Goal: Task Accomplishment & Management: Use online tool/utility

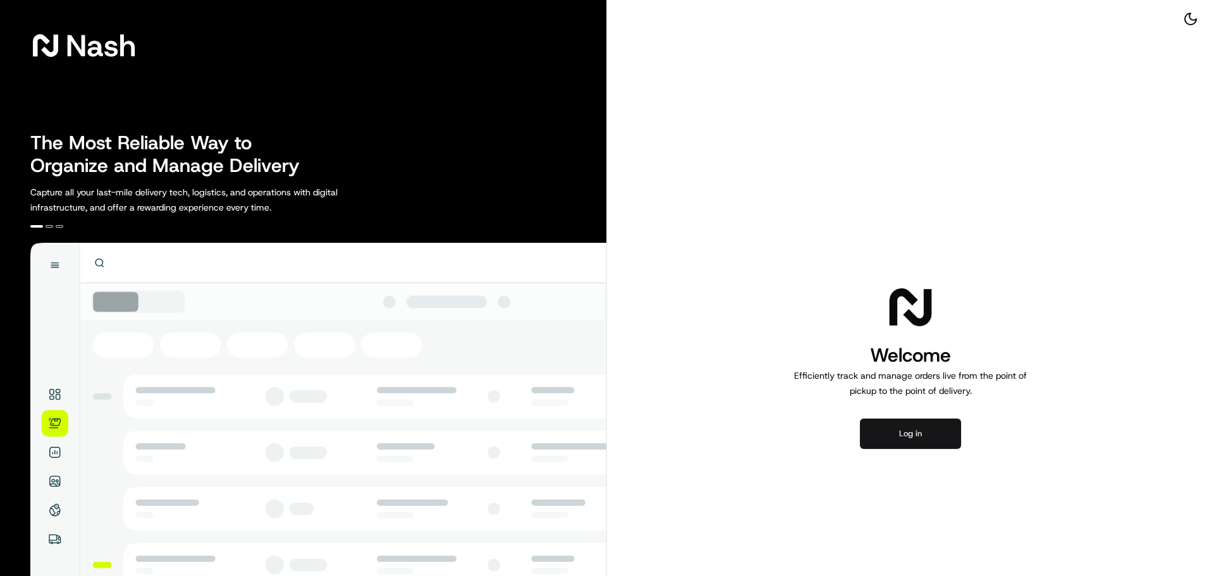
click at [892, 424] on button "Log in" at bounding box center [910, 433] width 101 height 30
